Goal: Transaction & Acquisition: Obtain resource

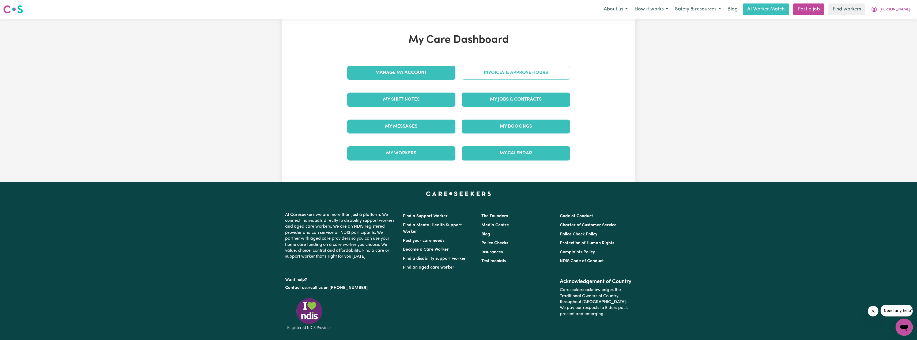
click at [513, 69] on link "Invoices & Approve Hours" at bounding box center [516, 73] width 108 height 14
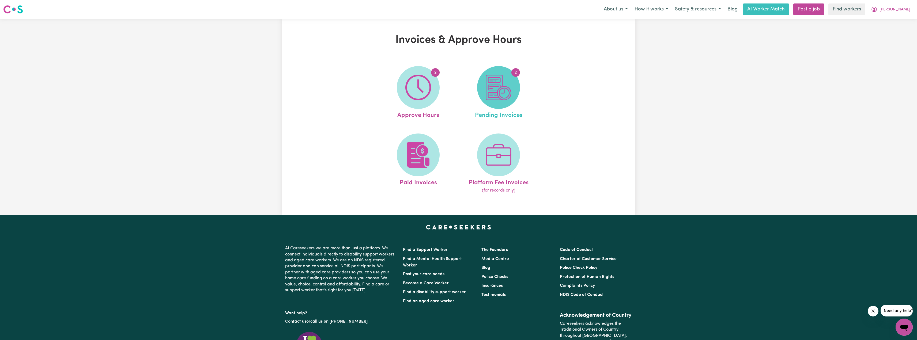
click at [505, 93] on img at bounding box center [499, 88] width 26 height 26
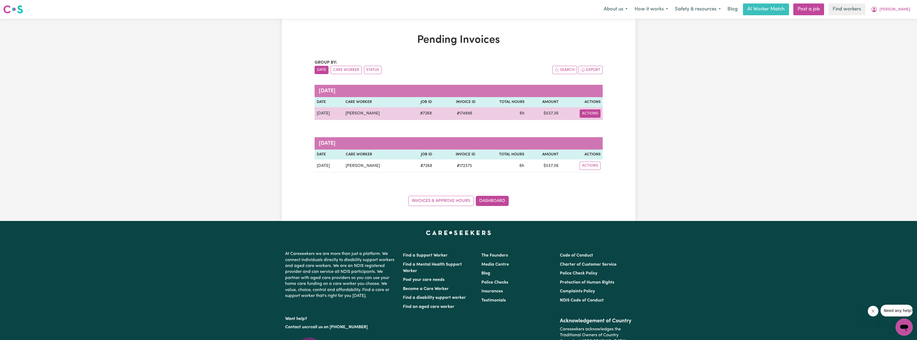
click at [595, 113] on button "Actions" at bounding box center [590, 113] width 21 height 8
click at [604, 123] on link "Download Invoice" at bounding box center [606, 126] width 49 height 11
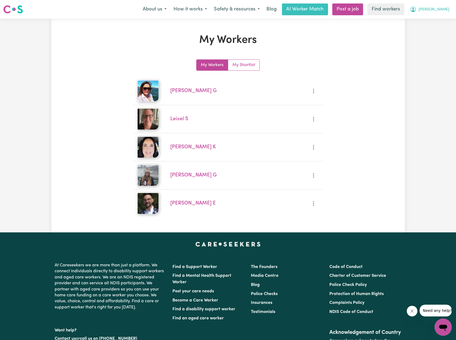
click at [432, 11] on button "Harrison" at bounding box center [429, 9] width 46 height 11
click at [429, 33] on link "Logout" at bounding box center [431, 31] width 42 height 10
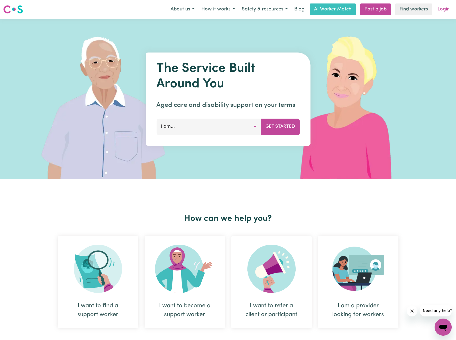
click at [443, 12] on link "Login" at bounding box center [443, 9] width 18 height 12
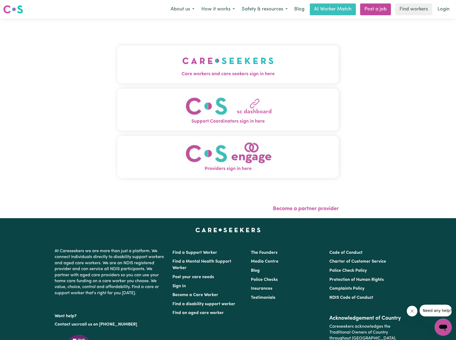
click at [168, 44] on div "Care workers and care seekers sign in here Support Coordinators sign in here Pr…" at bounding box center [228, 114] width 222 height 170
click at [178, 75] on span "Care workers and care seekers sign in here" at bounding box center [228, 74] width 222 height 7
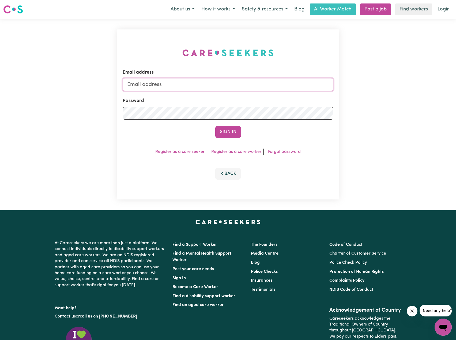
click at [205, 82] on input "Email address" at bounding box center [228, 84] width 211 height 13
drag, startPoint x: 155, startPoint y: 85, endPoint x: 257, endPoint y: 99, distance: 102.6
click at [257, 99] on form "Email address superuser~ethan@careseekers.com.au Password Sign In" at bounding box center [228, 103] width 211 height 69
type input "superuser~scarlettprinceCW@careseekers.com.au"
click at [242, 130] on div "Sign In" at bounding box center [228, 132] width 211 height 12
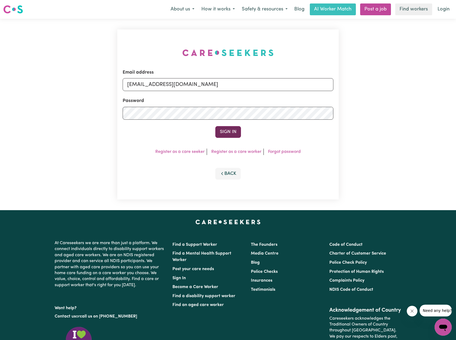
click at [232, 132] on button "Sign In" at bounding box center [228, 132] width 26 height 12
